Goal: Task Accomplishment & Management: Manage account settings

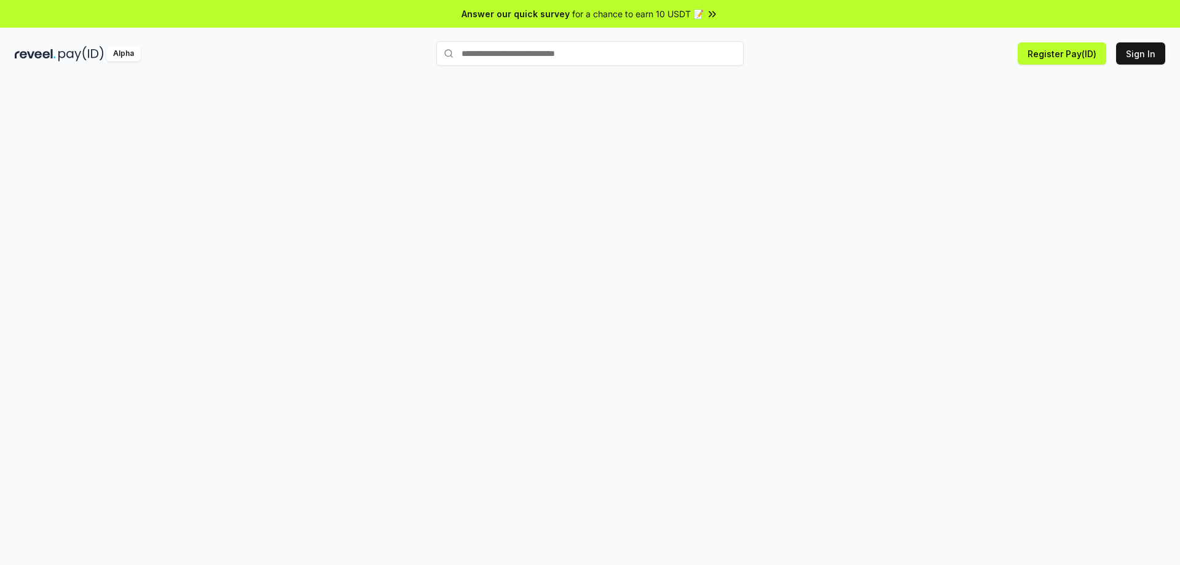
click at [966, 167] on div at bounding box center [590, 334] width 1180 height 530
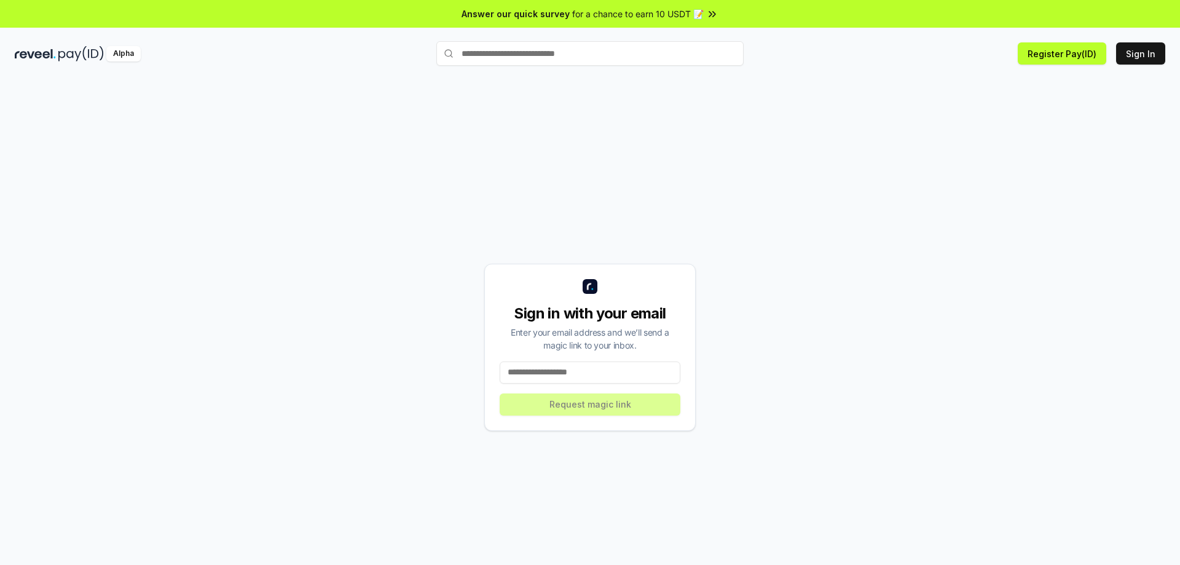
click at [557, 375] on input at bounding box center [590, 372] width 181 height 22
click at [1126, 56] on button "Sign In" at bounding box center [1140, 53] width 49 height 22
click at [578, 367] on input at bounding box center [590, 372] width 181 height 22
type input "**********"
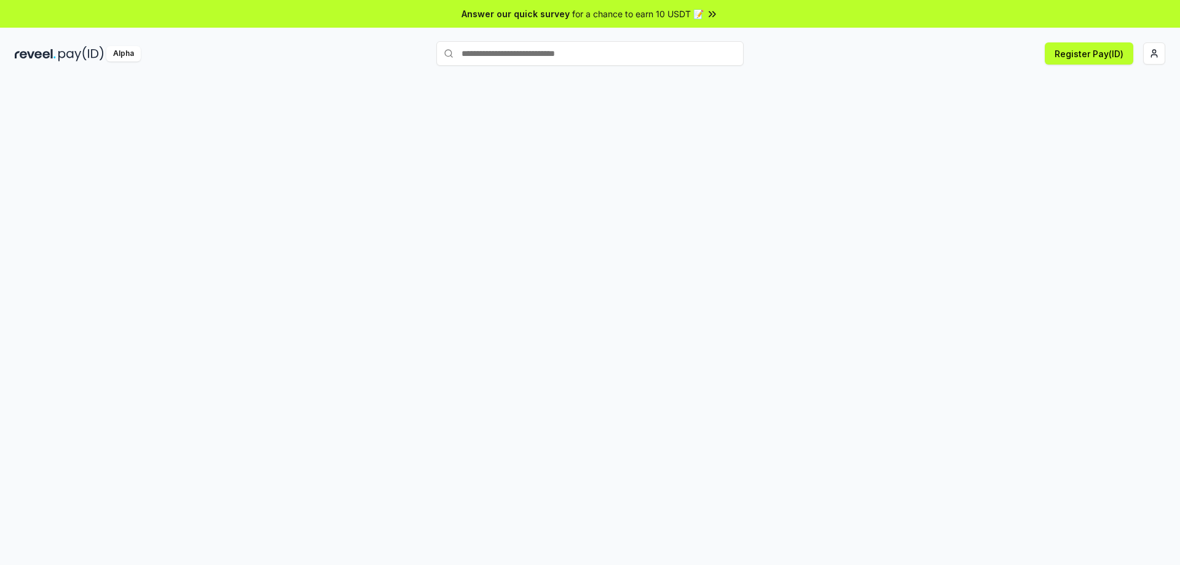
click at [461, 130] on div at bounding box center [590, 334] width 1180 height 530
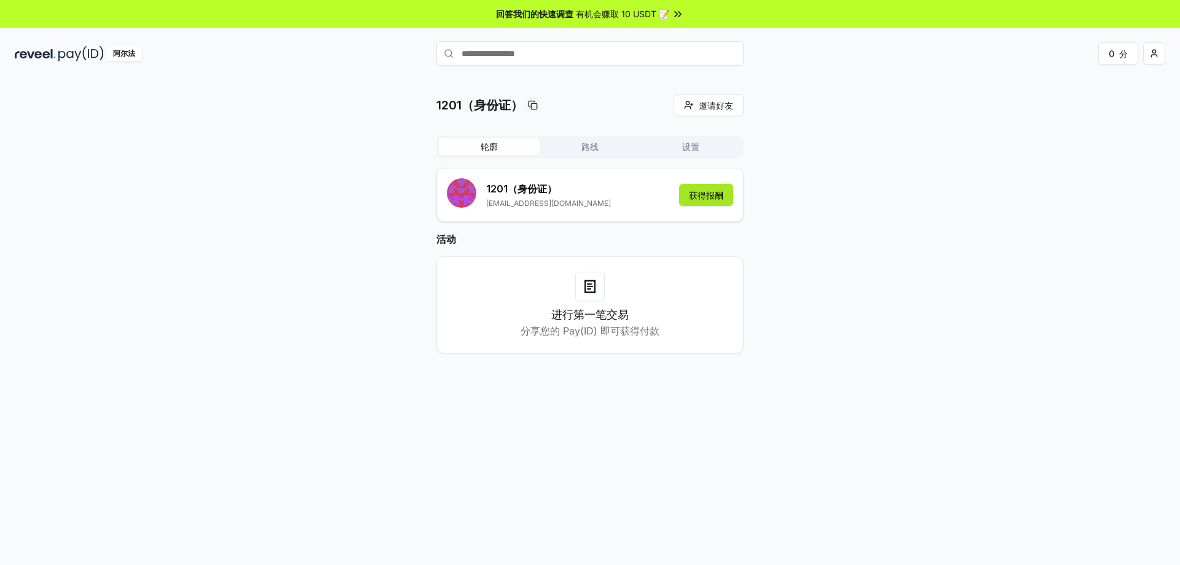
click at [713, 202] on button "获得报酬" at bounding box center [706, 195] width 54 height 22
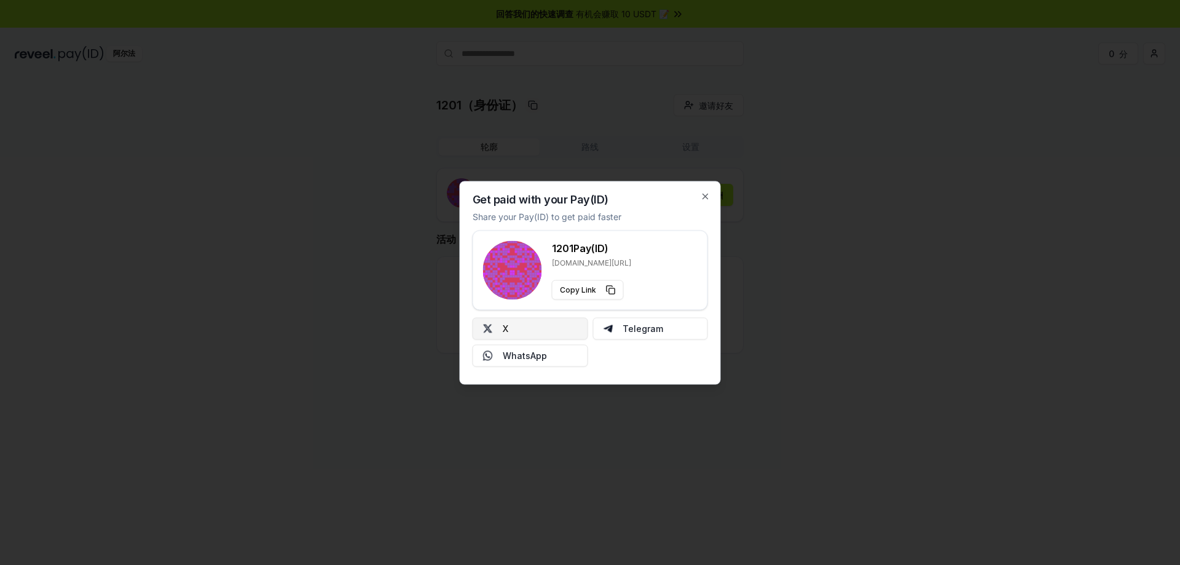
click at [562, 326] on button "X" at bounding box center [531, 328] width 116 height 22
click at [705, 200] on icon "button" at bounding box center [706, 196] width 10 height 10
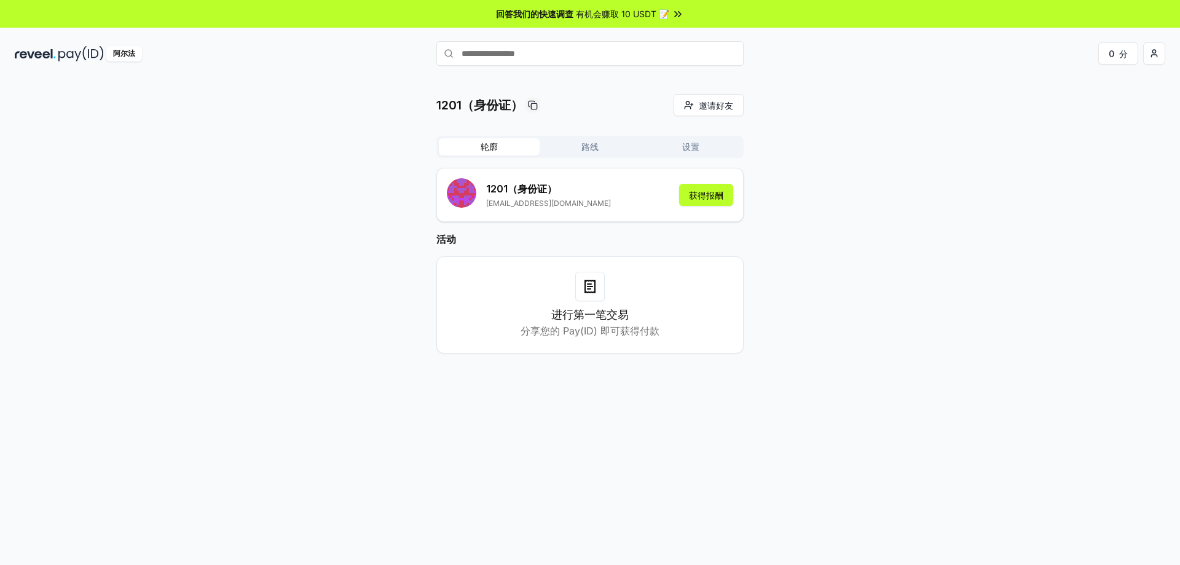
click at [645, 12] on font "有机会赚取 10 USDT 📝" at bounding box center [622, 14] width 93 height 10
click at [587, 143] on font "路线" at bounding box center [589, 146] width 17 height 10
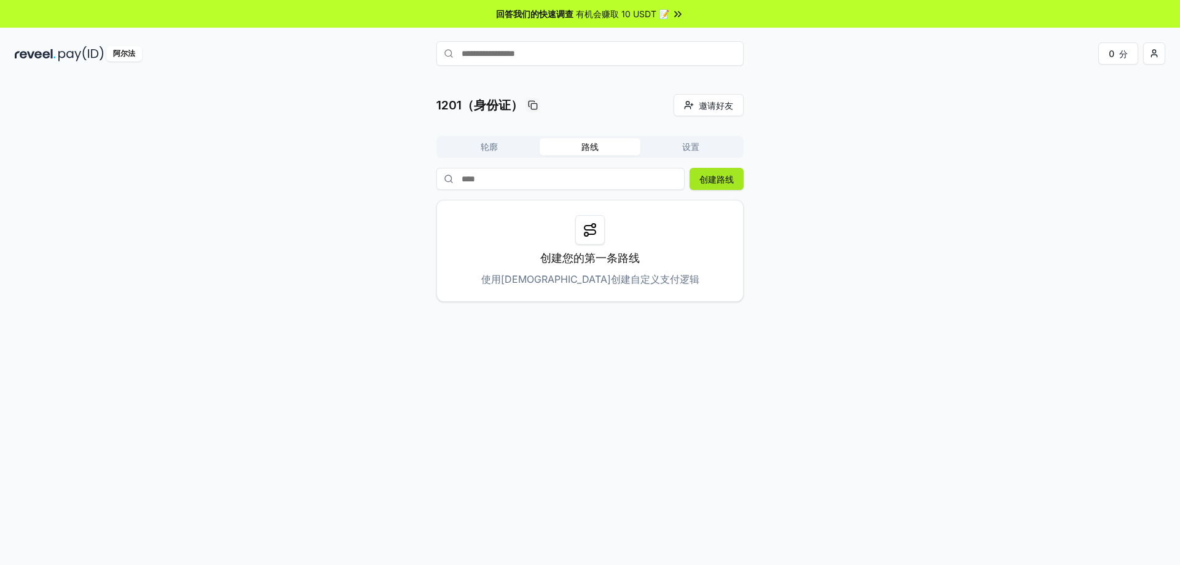
click at [731, 183] on font "创建路线" at bounding box center [716, 179] width 34 height 10
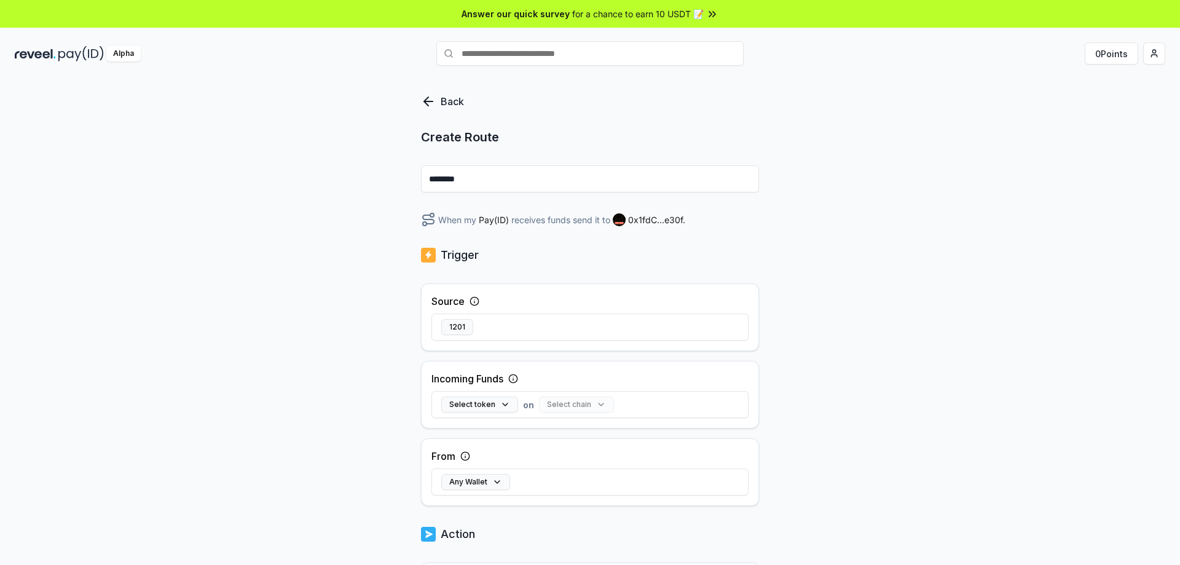
click at [435, 102] on icon at bounding box center [428, 101] width 15 height 15
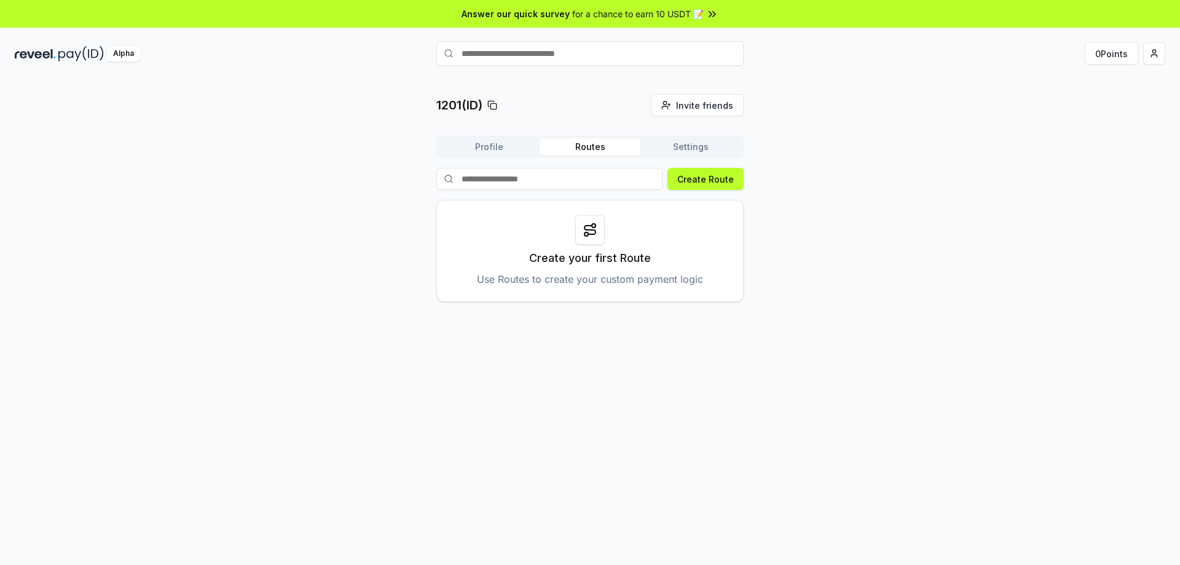
click at [480, 141] on button "Profile" at bounding box center [489, 146] width 101 height 17
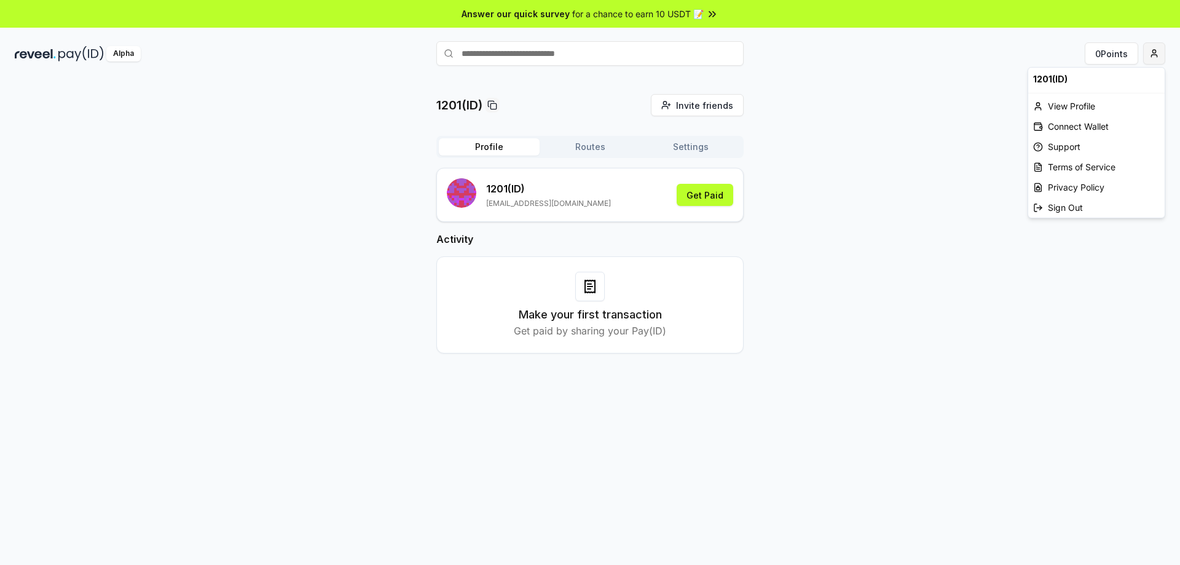
click at [1159, 55] on html "Answer our quick survey for a chance to earn 10 USDT 📝 Alpha 0 Points 1201(ID) …" at bounding box center [590, 282] width 1180 height 565
click at [1095, 129] on div "Connect Wallet" at bounding box center [1096, 126] width 136 height 20
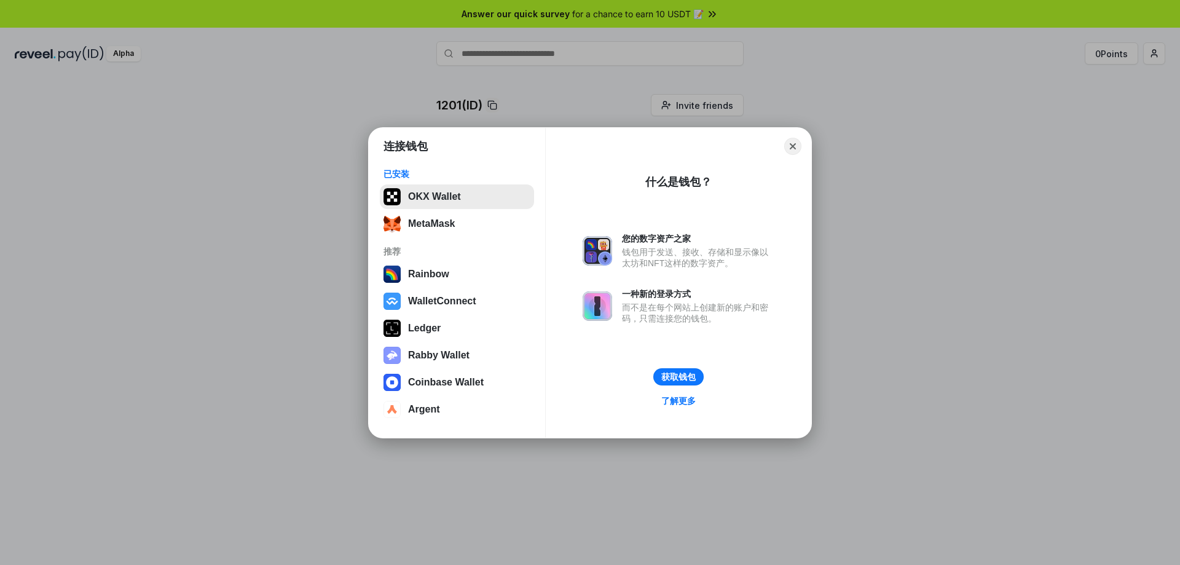
click at [442, 197] on button "OKX Wallet" at bounding box center [457, 196] width 154 height 25
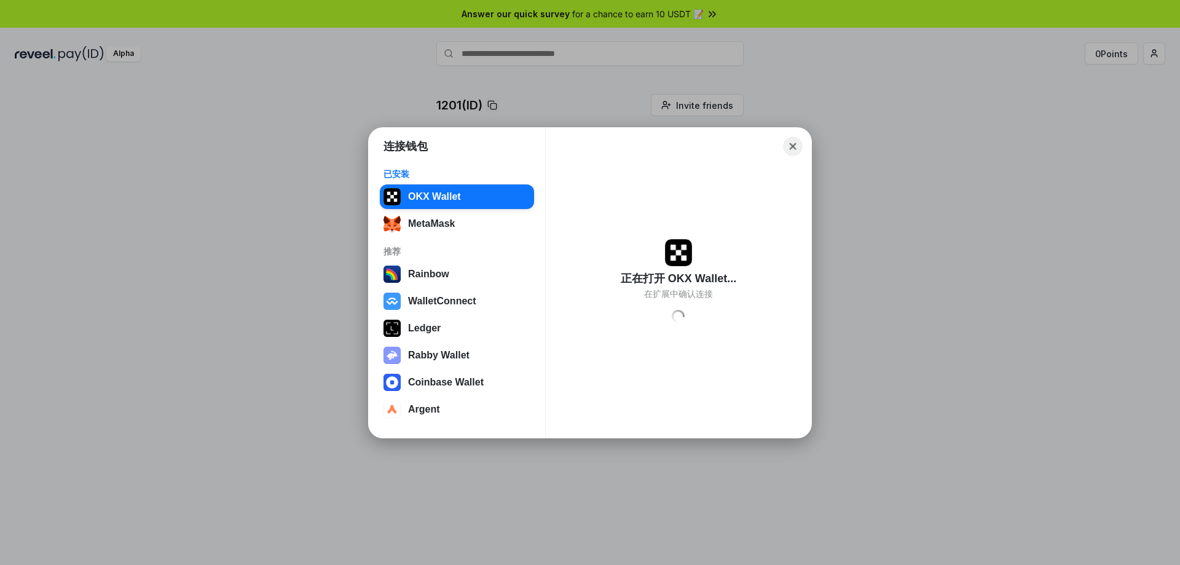
click at [793, 146] on button "Close" at bounding box center [792, 145] width 19 height 19
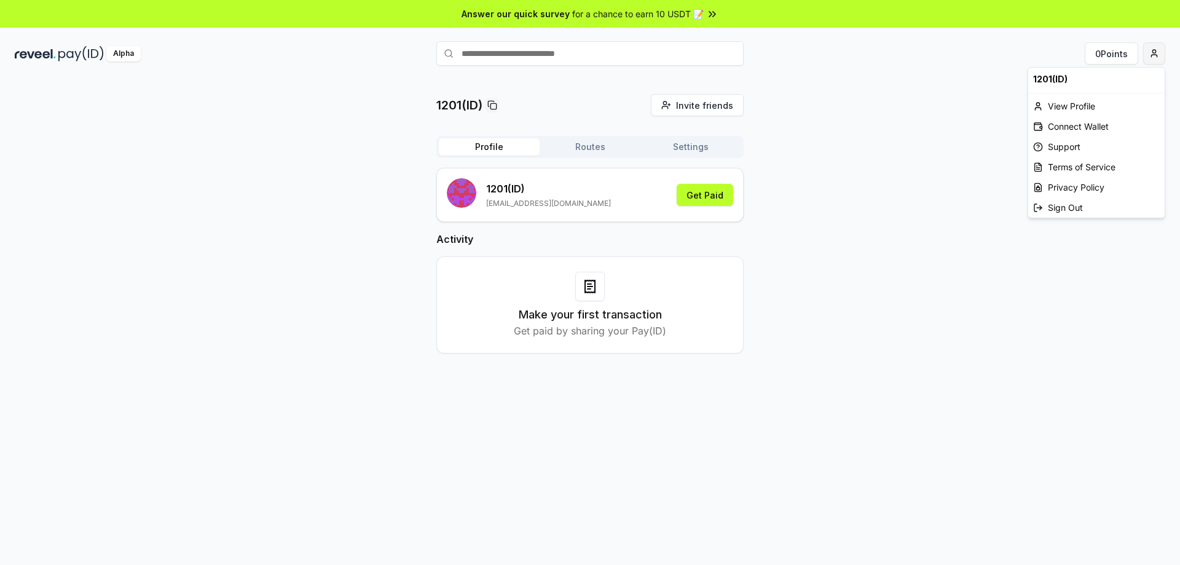
click at [1158, 52] on html "Answer our quick survey for a chance to earn 10 USDT 📝 Alpha 0 Points 1201(ID) …" at bounding box center [590, 282] width 1180 height 565
click at [1083, 125] on div "Connect Wallet" at bounding box center [1096, 126] width 136 height 20
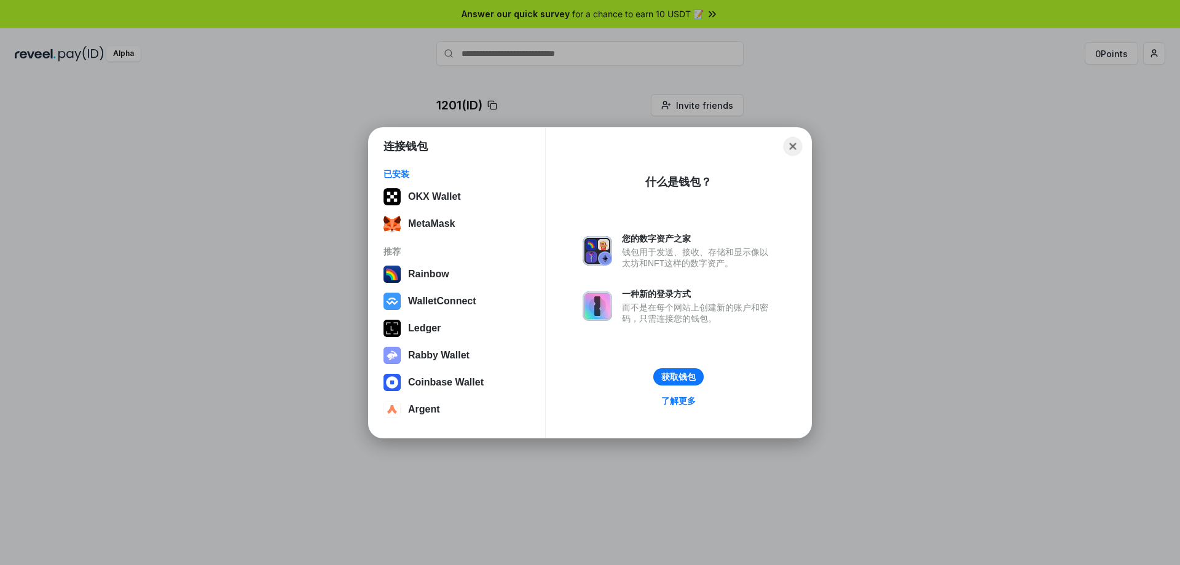
click at [790, 143] on button "Close" at bounding box center [792, 145] width 19 height 19
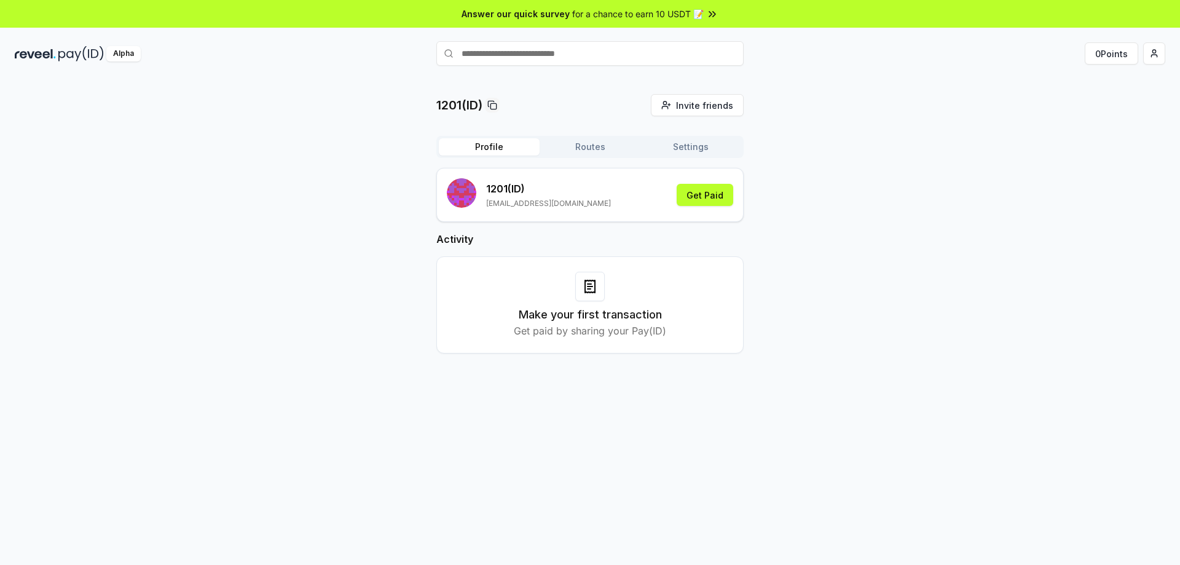
click at [777, 235] on div "1201(ID) Invite friends Invite Profile Routes Settings 1201 (ID) liyunlan1201@g…" at bounding box center [590, 233] width 1150 height 279
